Goal: Information Seeking & Learning: Learn about a topic

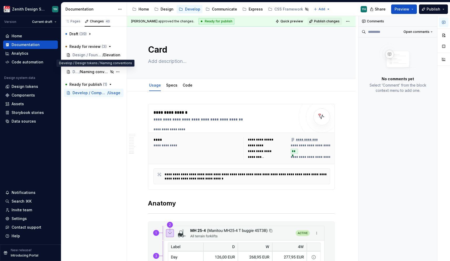
scroll to position [1152, 0]
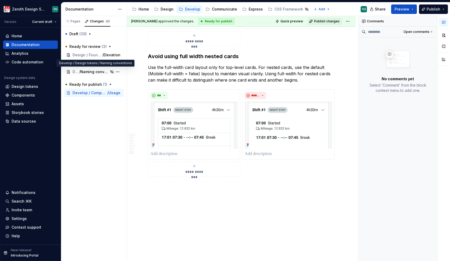
click at [90, 71] on span "Naming conventions" at bounding box center [94, 71] width 29 height 5
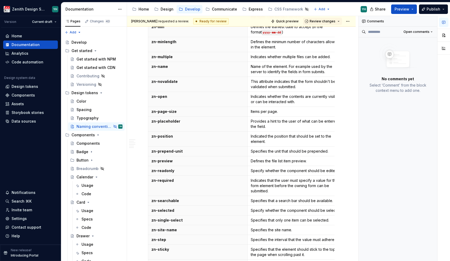
scroll to position [975, 0]
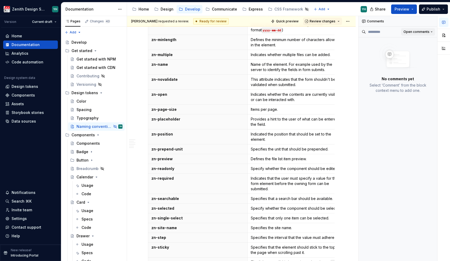
click at [425, 34] on button "Open comments" at bounding box center [418, 31] width 34 height 7
click at [416, 53] on div "Resolved" at bounding box center [411, 50] width 45 height 8
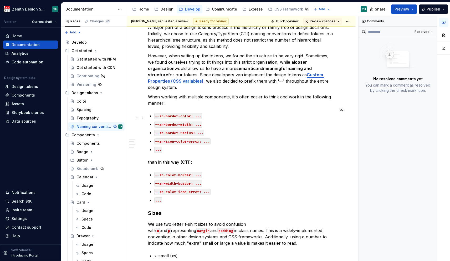
scroll to position [148, 0]
click at [91, 119] on div "Typography" at bounding box center [88, 117] width 22 height 5
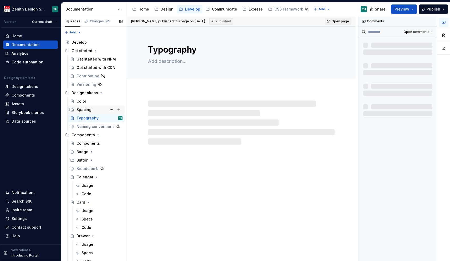
click at [88, 108] on div "Spacing" at bounding box center [84, 109] width 15 height 5
click at [87, 104] on div "Color" at bounding box center [100, 101] width 46 height 7
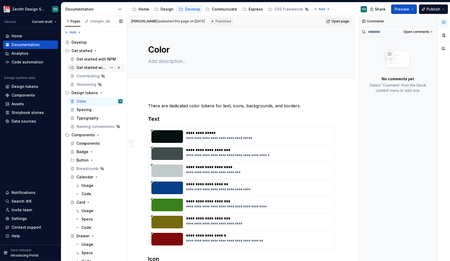
click at [88, 68] on div "Get started with CDN" at bounding box center [92, 67] width 30 height 5
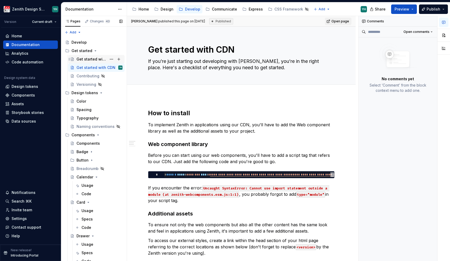
click at [89, 60] on div "Get started with NPM" at bounding box center [92, 59] width 30 height 5
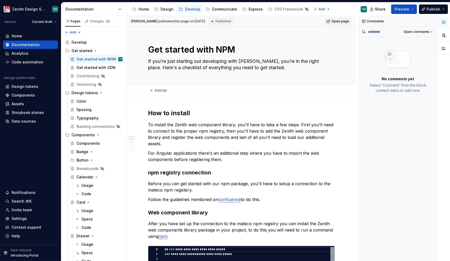
type textarea "*"
